Goal: Task Accomplishment & Management: Manage account settings

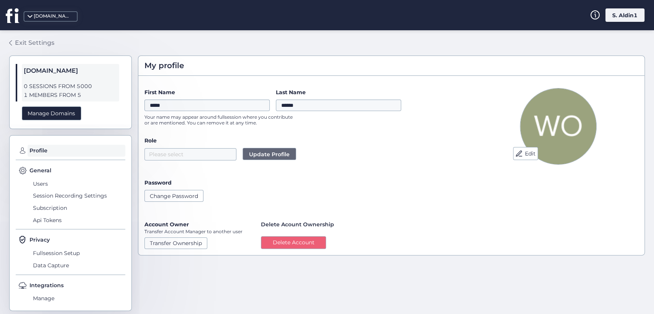
click at [35, 38] on link "Exit Settings" at bounding box center [31, 42] width 45 height 13
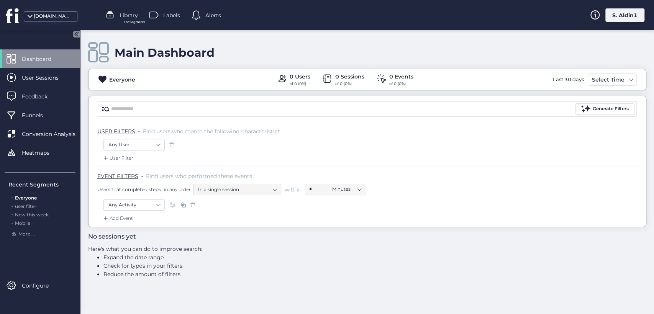
click at [80, 34] on mat-drawer "Dashboard User Sessions Feedback Funnels Conversion Analysis Heatmaps Recent Se…" at bounding box center [40, 172] width 80 height 284
click at [76, 33] on icon at bounding box center [75, 34] width 2 height 4
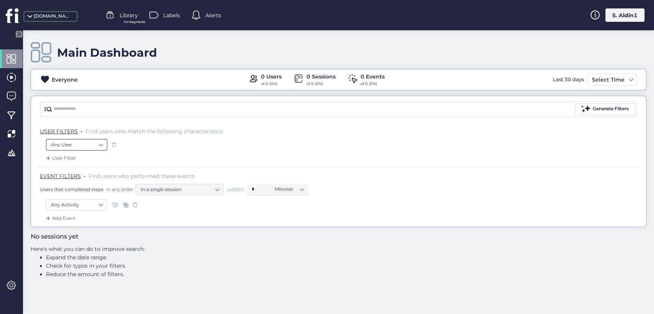
click at [92, 148] on nz-select-item "Any User" at bounding box center [76, 144] width 51 height 11
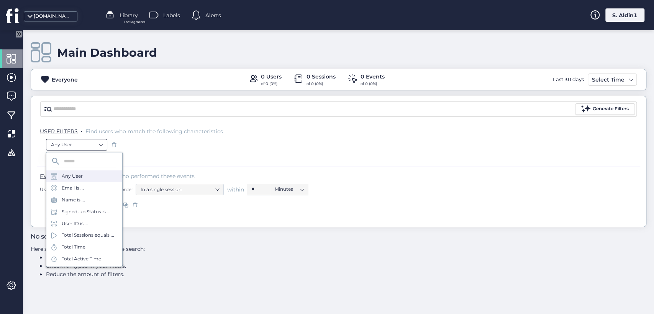
click at [92, 205] on div "Name is ..." at bounding box center [84, 200] width 76 height 12
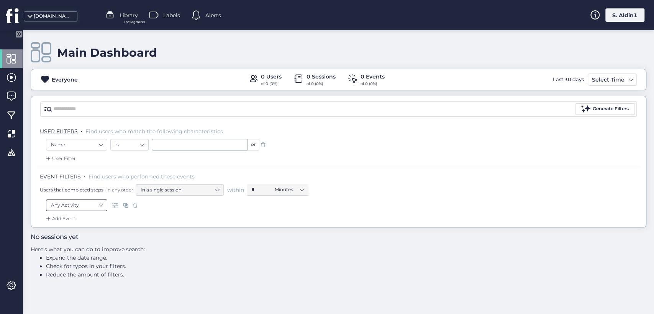
click at [98, 203] on nz-select-item "Any Activity" at bounding box center [76, 205] width 51 height 11
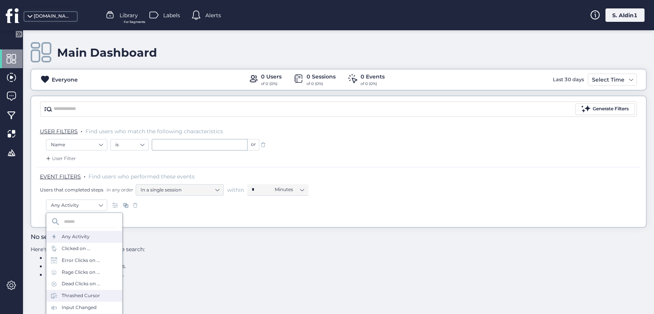
click at [92, 298] on div "Thrashed Cursor" at bounding box center [81, 295] width 38 height 7
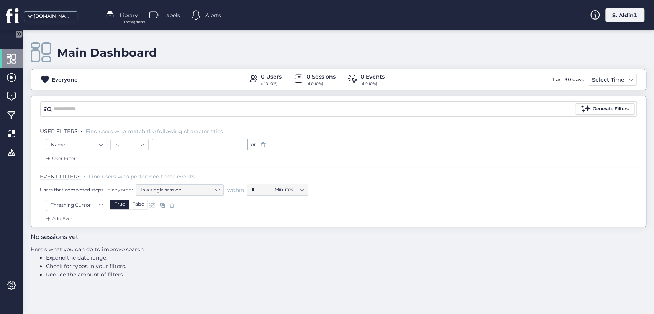
click at [72, 219] on div "Add Event" at bounding box center [59, 219] width 31 height 8
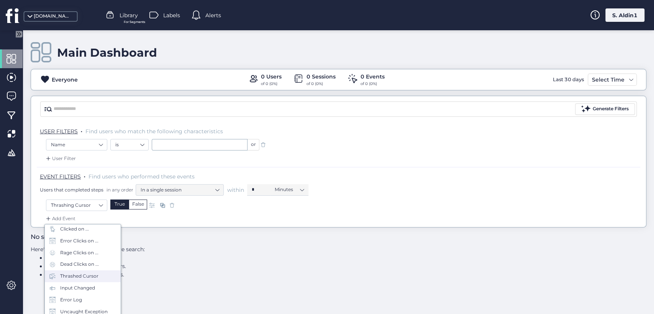
scroll to position [45, 0]
click at [82, 257] on div "Thrashed Cursor" at bounding box center [83, 262] width 76 height 12
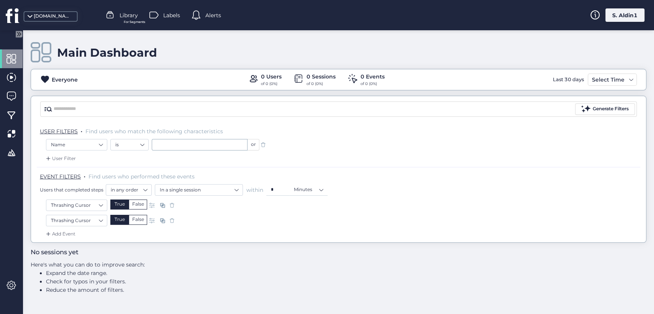
click at [70, 158] on div "User Filter" at bounding box center [59, 159] width 31 height 8
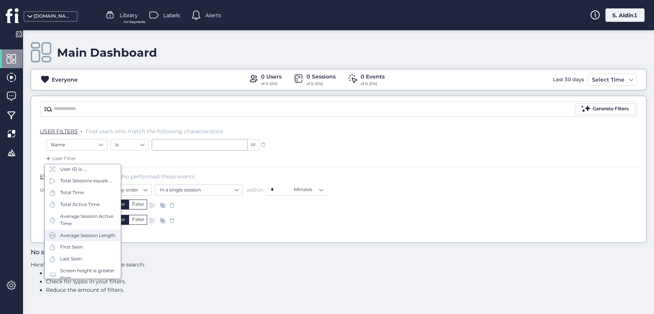
scroll to position [20, 0]
click at [77, 243] on div "Total Time" at bounding box center [72, 239] width 24 height 7
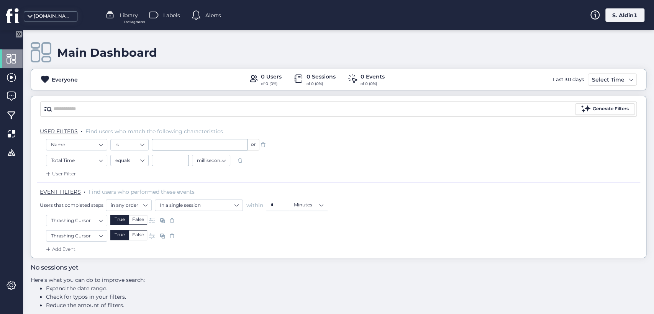
click at [241, 159] on span at bounding box center [240, 161] width 8 height 8
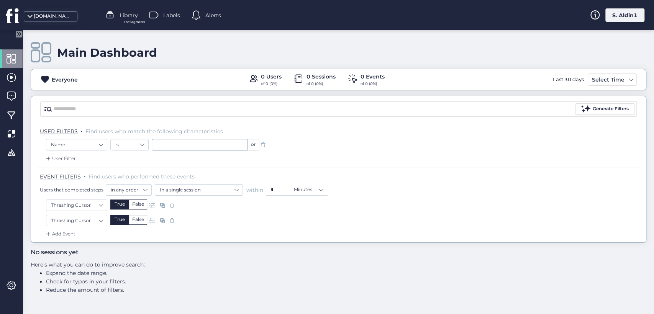
click at [262, 144] on span at bounding box center [263, 145] width 8 height 8
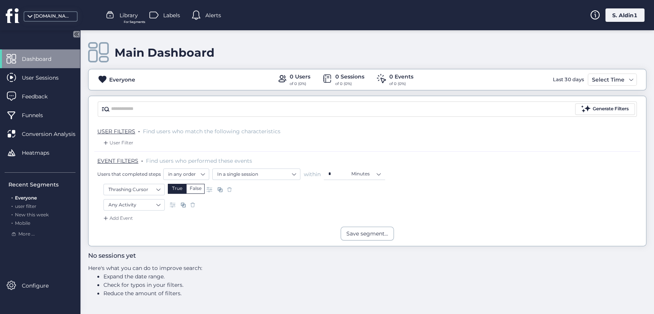
click at [172, 187] on div "True" at bounding box center [177, 189] width 18 height 10
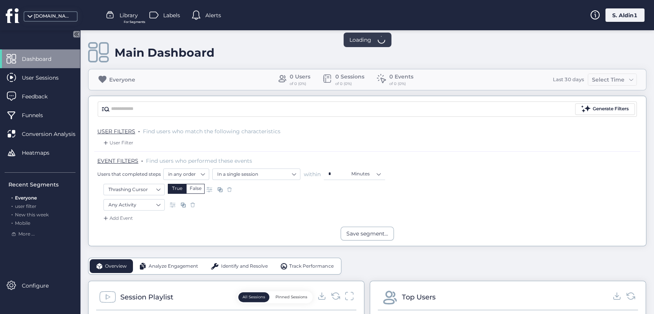
click at [35, 94] on span "Feedback" at bounding box center [40, 96] width 37 height 8
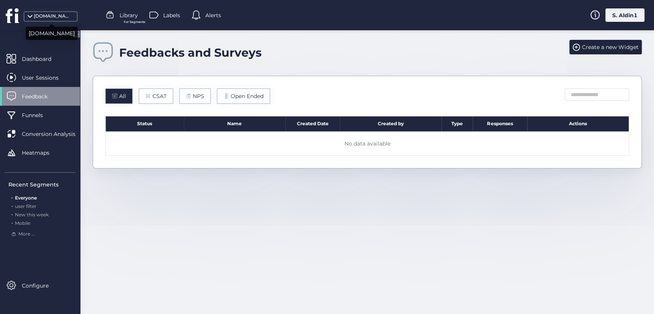
click at [39, 11] on div "[DOMAIN_NAME]" at bounding box center [51, 16] width 54 height 10
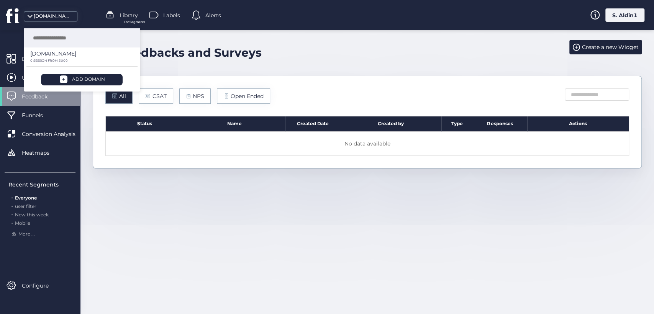
click at [172, 211] on div "Feedbacks and Surveys Create a new Widget All CSAT NPS Open Ended Status Name C…" at bounding box center [366, 172] width 573 height 284
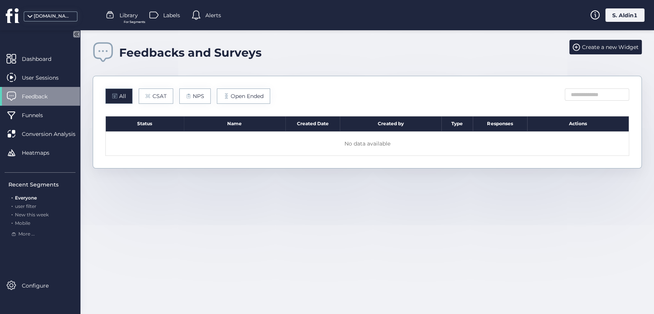
click at [630, 11] on div "S. Aldin1" at bounding box center [624, 14] width 39 height 13
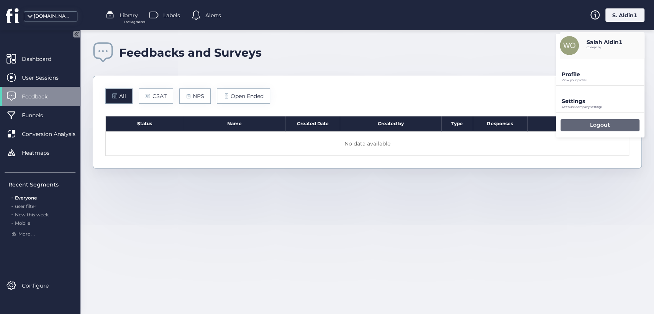
click at [578, 125] on div "Logout" at bounding box center [599, 125] width 79 height 12
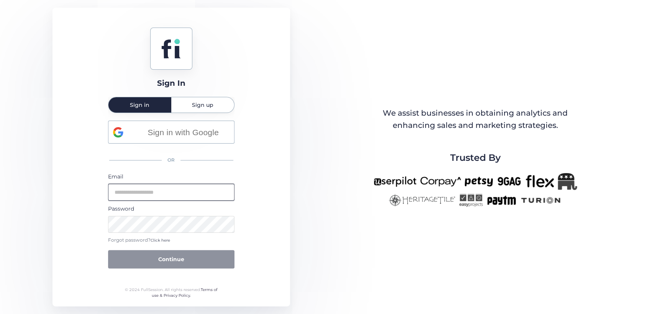
click at [183, 191] on input "email" at bounding box center [171, 192] width 126 height 17
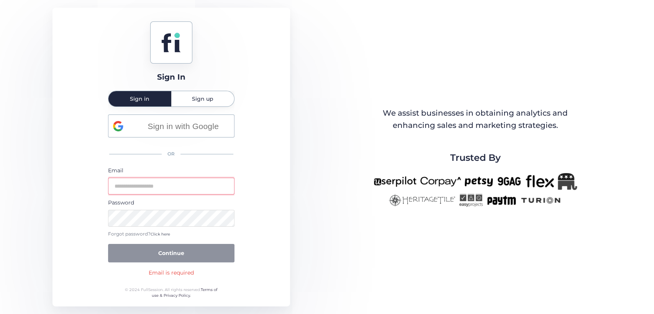
type input "**********"
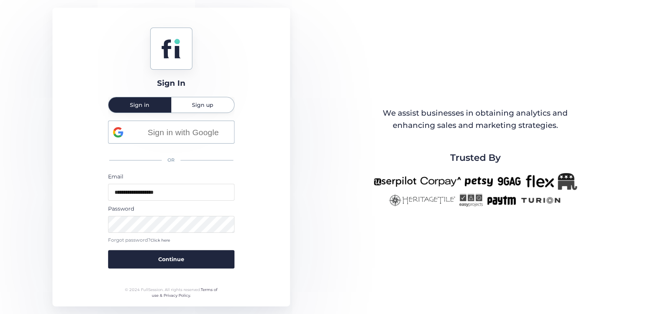
click at [108, 250] on button "Continue" at bounding box center [171, 259] width 126 height 18
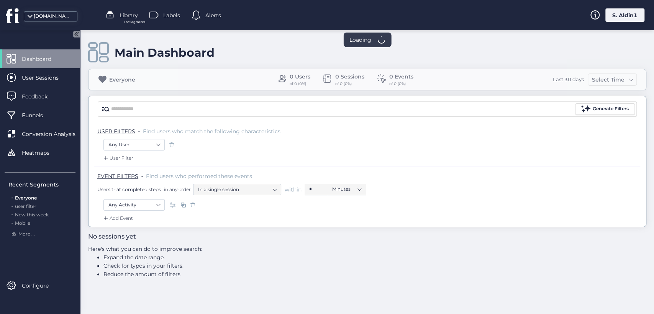
click at [52, 11] on div "[DOMAIN_NAME]" at bounding box center [49, 15] width 98 height 30
click at [57, 17] on div "[DOMAIN_NAME]" at bounding box center [53, 16] width 38 height 7
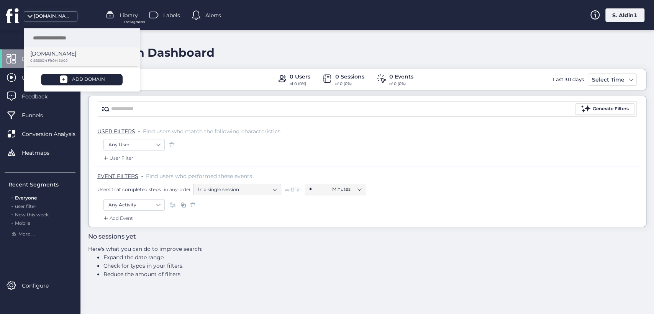
click at [74, 53] on div "[DOMAIN_NAME]" at bounding box center [79, 56] width 98 height 14
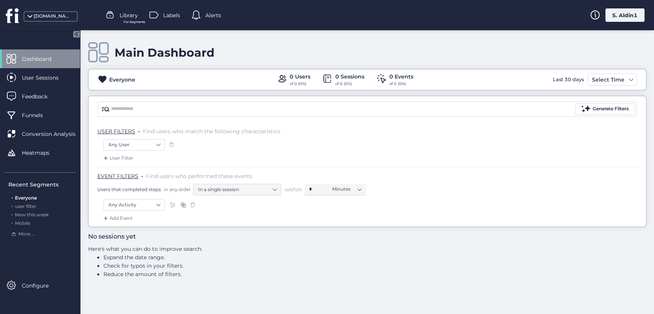
click at [620, 13] on div "S. Aldin1" at bounding box center [624, 14] width 39 height 13
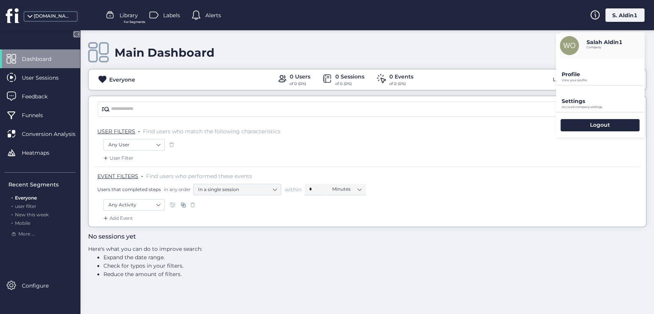
click at [598, 76] on p "Profile" at bounding box center [602, 74] width 83 height 7
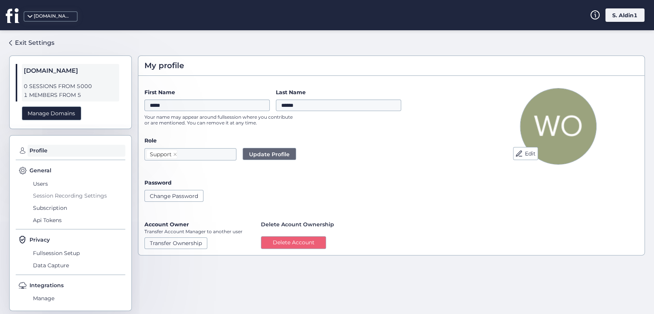
click at [56, 192] on span "Session Recording Settings" at bounding box center [78, 196] width 94 height 12
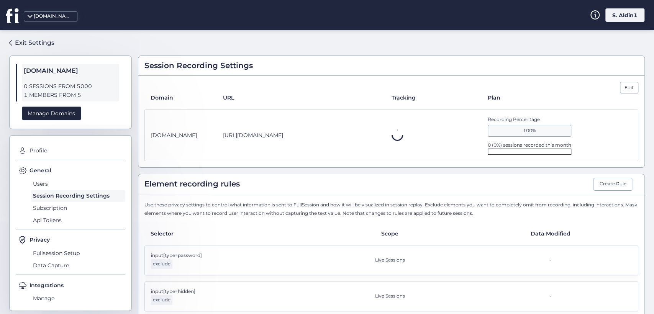
click at [270, 135] on span "[URL][DOMAIN_NAME]" at bounding box center [253, 135] width 60 height 8
click at [262, 135] on span "[URL][DOMAIN_NAME]" at bounding box center [253, 135] width 60 height 8
copy span "myanimelist"
click at [281, 153] on div "[DOMAIN_NAME] [URL][DOMAIN_NAME] Not installed Recording Percentage 100% 0 (0.0…" at bounding box center [391, 136] width 494 height 52
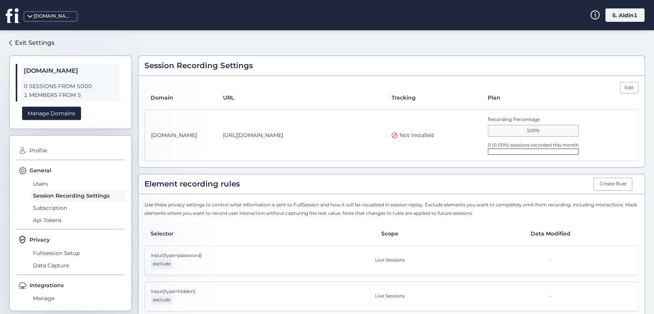
drag, startPoint x: 296, startPoint y: 133, endPoint x: 221, endPoint y: 137, distance: 75.5
click at [221, 137] on div "[DOMAIN_NAME] [URL][DOMAIN_NAME] Not installed Recording Percentage 100% 0 (0.0…" at bounding box center [391, 136] width 494 height 52
copy div "[URL][DOMAIN_NAME]"
click at [291, 164] on div "Edit Domain URL Tracking Plan [DOMAIN_NAME] [URL][DOMAIN_NAME] Not installed Re…" at bounding box center [391, 122] width 506 height 92
drag, startPoint x: 601, startPoint y: 14, endPoint x: 614, endPoint y: 19, distance: 13.6
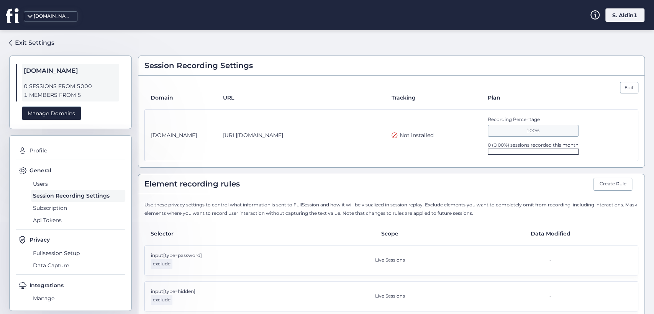
click at [605, 16] on div "S. Aldin1" at bounding box center [617, 14] width 54 height 13
click at [615, 19] on div "S. Aldin1" at bounding box center [624, 14] width 39 height 13
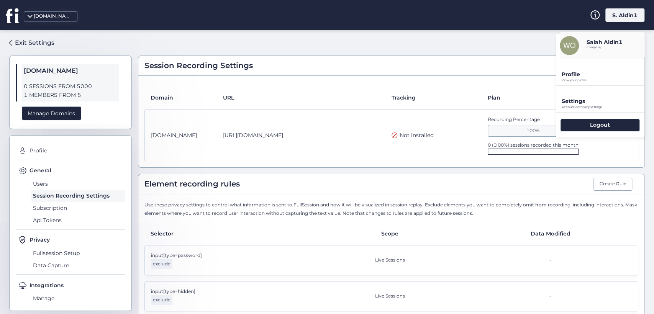
click at [579, 75] on p "Profile" at bounding box center [602, 74] width 83 height 7
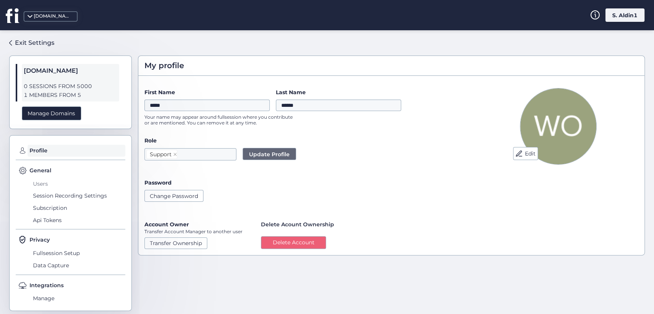
click at [36, 185] on span "Users" at bounding box center [78, 184] width 94 height 12
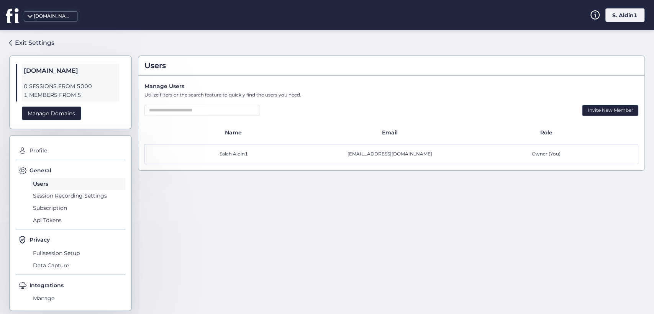
click at [624, 20] on div "S. Aldin1" at bounding box center [624, 14] width 39 height 13
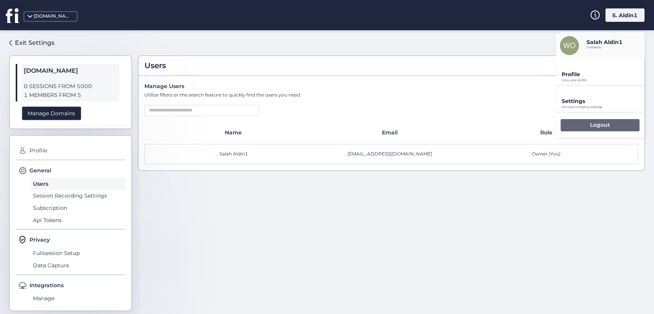
click at [587, 124] on div "Logout" at bounding box center [599, 125] width 79 height 12
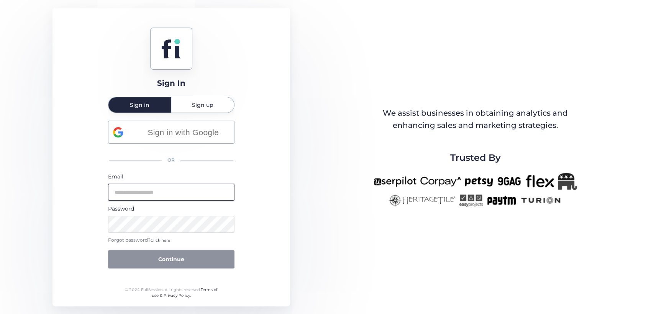
click at [171, 200] on input "email" at bounding box center [171, 192] width 126 height 17
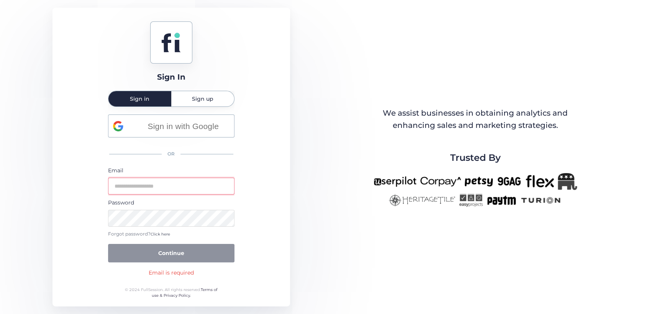
type input "**********"
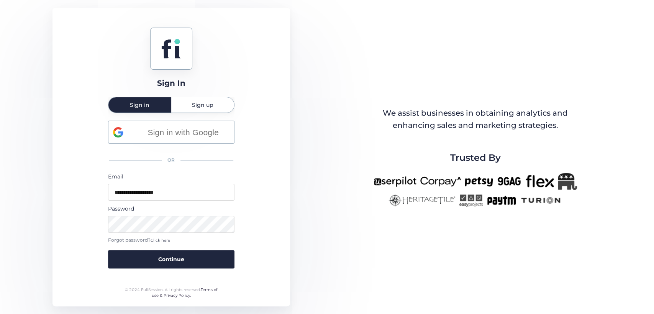
click at [108, 250] on button "Continue" at bounding box center [171, 259] width 126 height 18
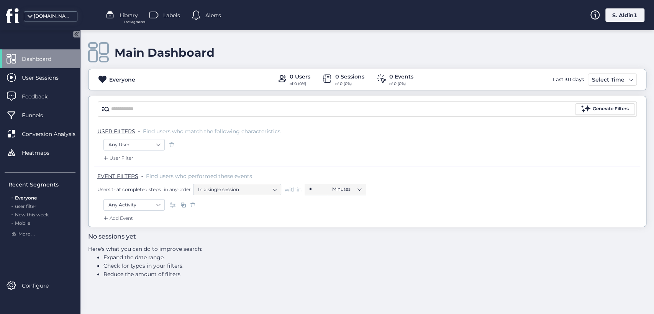
click at [37, 15] on div "[DOMAIN_NAME]" at bounding box center [53, 16] width 38 height 7
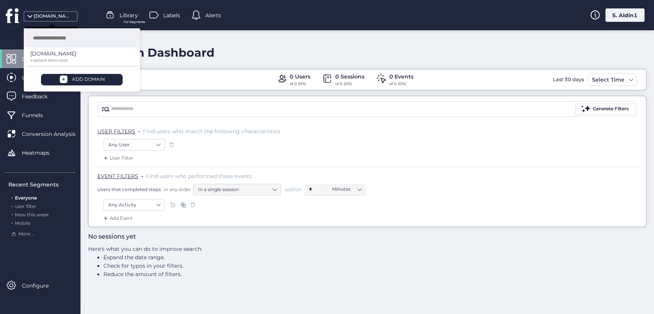
click at [37, 15] on div "[DOMAIN_NAME]" at bounding box center [53, 16] width 38 height 7
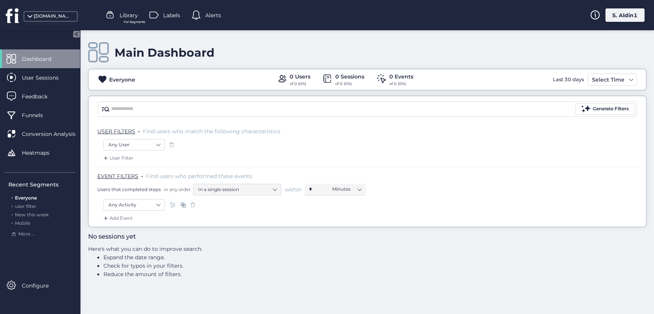
click at [620, 12] on div "S. Aldin1" at bounding box center [624, 14] width 39 height 13
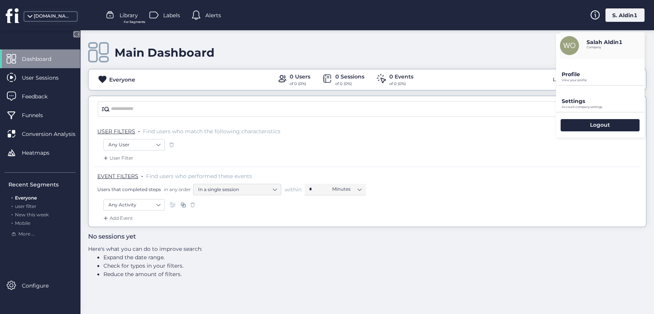
click at [593, 79] on p "View your profile" at bounding box center [602, 80] width 83 height 3
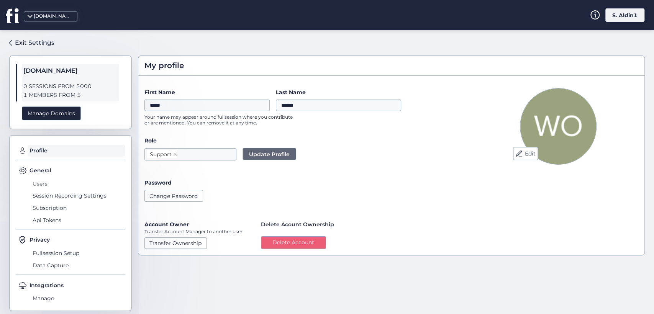
click at [44, 181] on span "Users" at bounding box center [78, 184] width 94 height 12
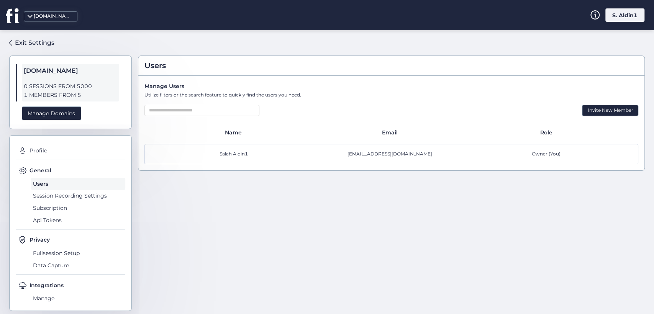
click at [630, 14] on div "S. Aldin1" at bounding box center [624, 14] width 39 height 13
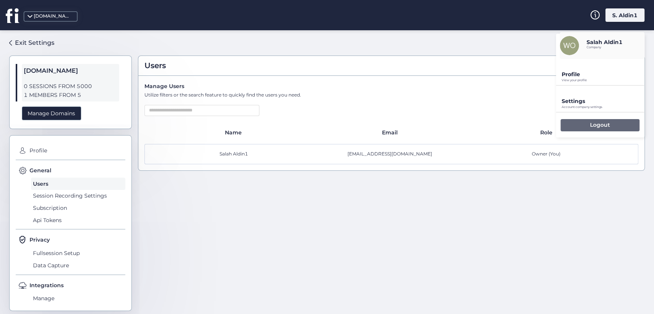
click at [567, 129] on div "Logout" at bounding box center [599, 125] width 79 height 12
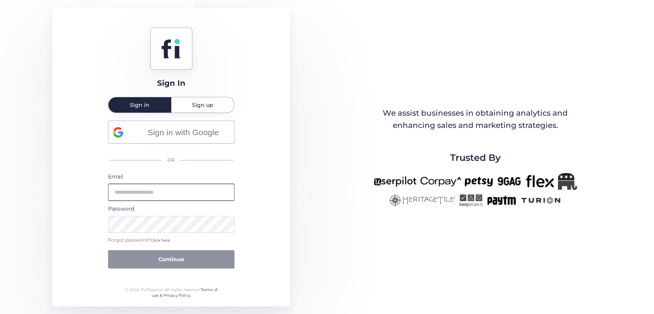
click at [180, 196] on input "email" at bounding box center [171, 192] width 126 height 17
type input "**********"
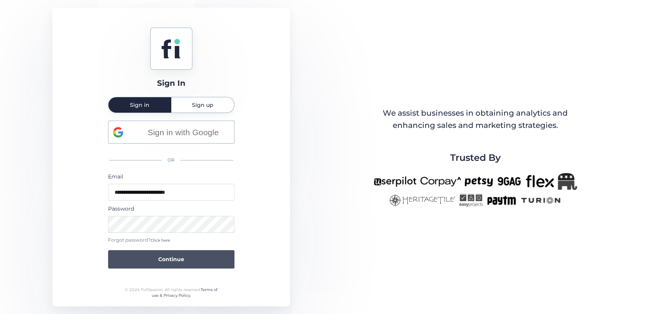
click at [196, 264] on button "Continue" at bounding box center [171, 259] width 126 height 18
